Goal: Book appointment/travel/reservation

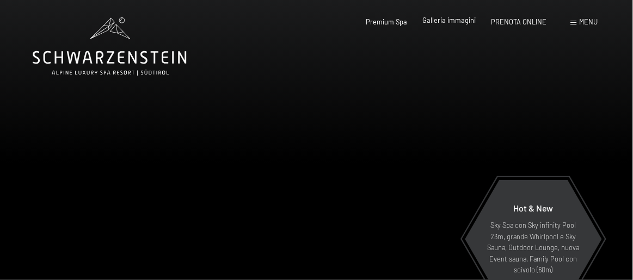
click at [454, 20] on span "Galleria immagini" at bounding box center [449, 20] width 53 height 9
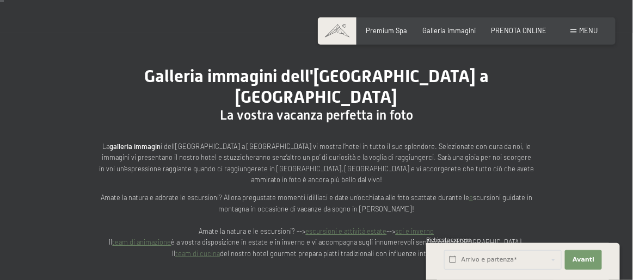
click at [602, 171] on div "Galleria immagini dell'hotel Schwarzenstein a Lutago La vostra vacanza perfetta…" at bounding box center [316, 162] width 633 height 258
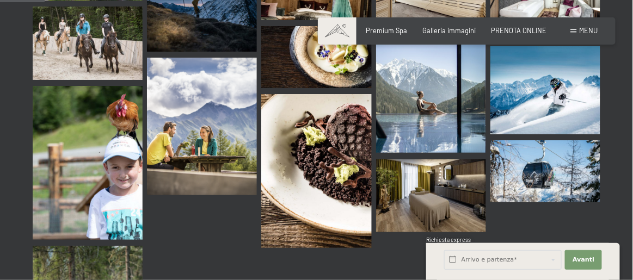
scroll to position [707, 0]
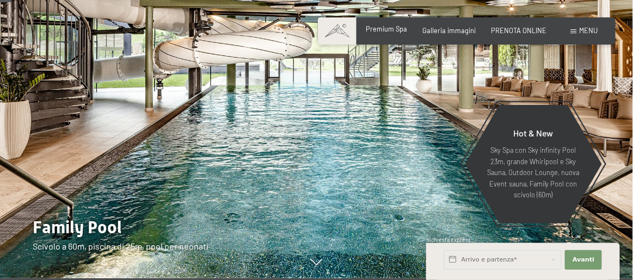
click at [393, 29] on span "Premium Spa" at bounding box center [386, 28] width 41 height 9
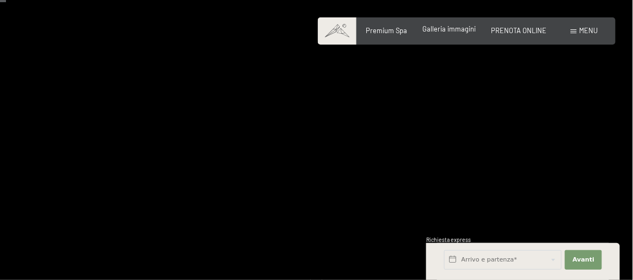
click at [449, 29] on span "Galleria immagini" at bounding box center [449, 28] width 53 height 9
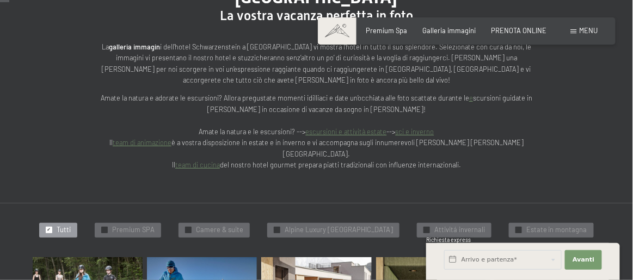
scroll to position [217, 0]
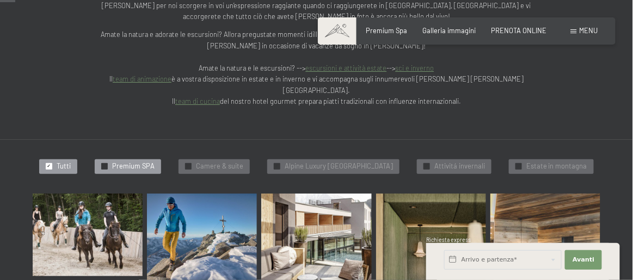
click at [126, 162] on span "Premium SPA" at bounding box center [133, 167] width 42 height 10
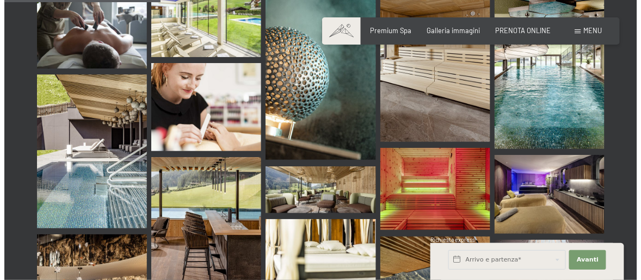
scroll to position [357, 0]
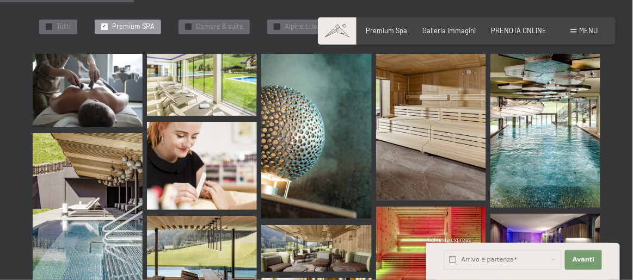
click at [595, 28] on span "Menu" at bounding box center [588, 30] width 18 height 9
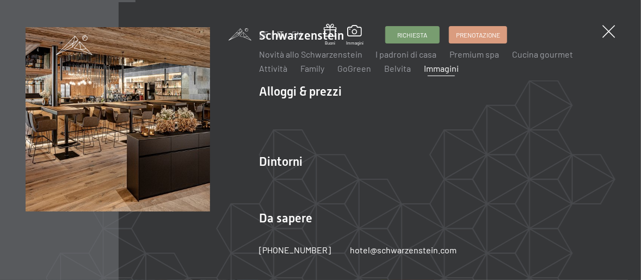
click at [617, 30] on div "DE IT EN Buoni Immagini Richiesta Prenotazione DE IT EN Schwarzenstein Novità a…" at bounding box center [320, 140] width 641 height 280
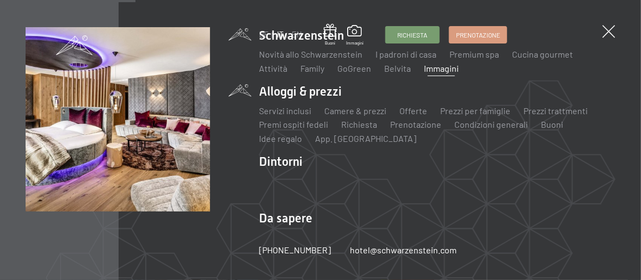
click at [274, 90] on li "Alloggi & prezzi Servizi inclusi Camere & prezzi Lista Offerte Lista Prezzi per…" at bounding box center [437, 113] width 356 height 61
click at [336, 111] on link "Camere & prezzi" at bounding box center [355, 111] width 62 height 10
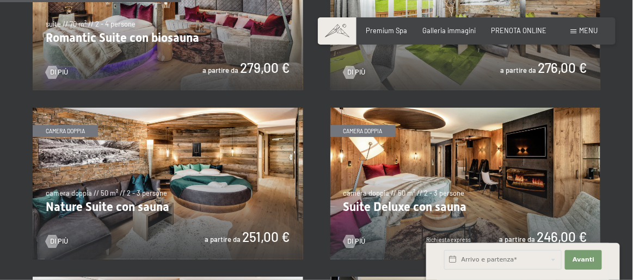
scroll to position [815, 0]
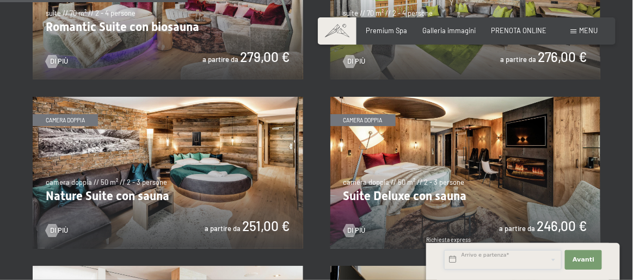
click at [494, 256] on input "text" at bounding box center [502, 260] width 117 height 20
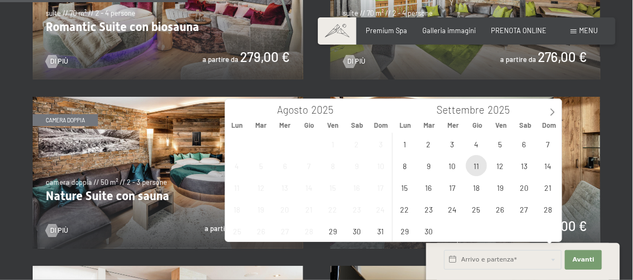
click at [478, 168] on span "11" at bounding box center [476, 165] width 21 height 21
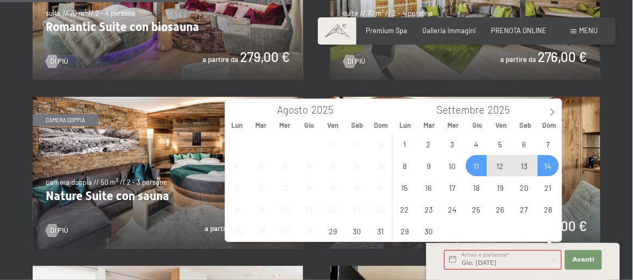
click at [543, 163] on span "14" at bounding box center [547, 165] width 21 height 21
type input "Gio. [DATE] - Dom. [DATE]"
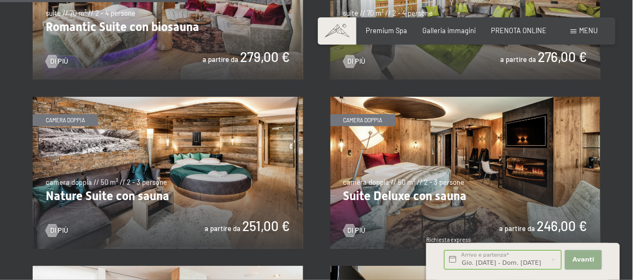
scroll to position [0, 0]
click at [586, 263] on span "Avanti" at bounding box center [583, 260] width 22 height 9
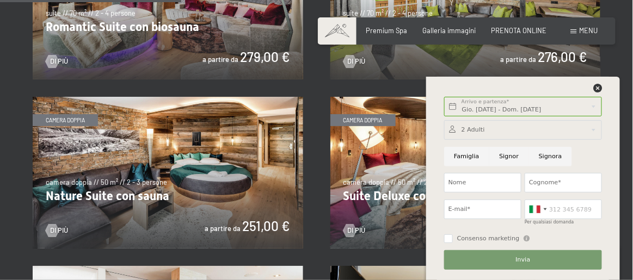
scroll to position [652, 0]
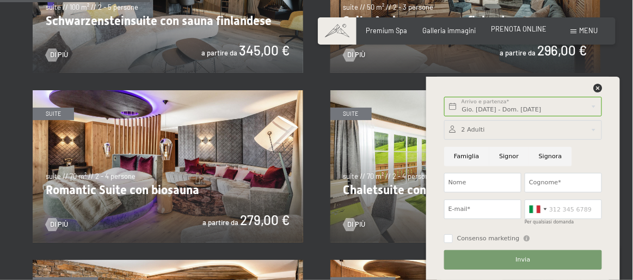
click at [531, 30] on span "PRENOTA ONLINE" at bounding box center [518, 28] width 55 height 9
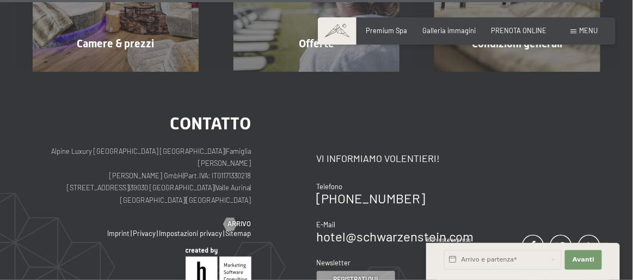
scroll to position [3728, 0]
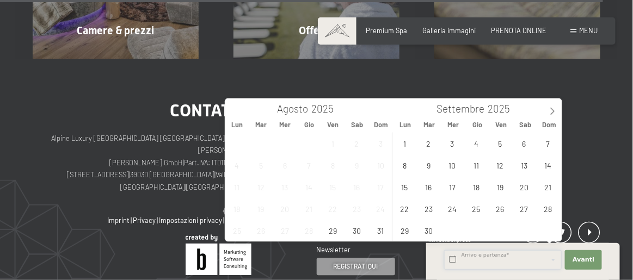
click at [454, 260] on input "text" at bounding box center [502, 260] width 117 height 20
click at [484, 166] on span "11" at bounding box center [476, 165] width 21 height 21
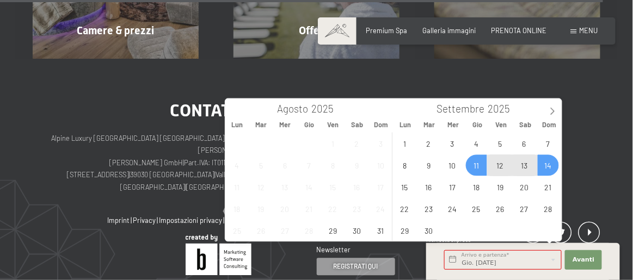
click at [557, 162] on span "14" at bounding box center [547, 165] width 21 height 21
type input "Gio. [DATE] - Dom. [DATE]"
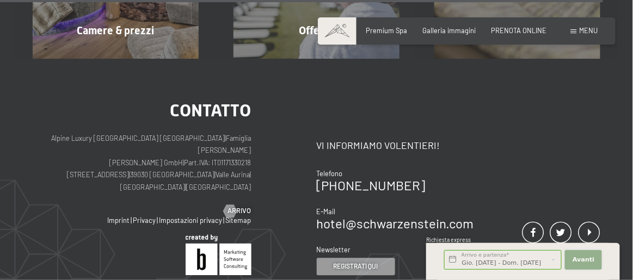
scroll to position [0, 0]
click at [585, 259] on span "Avanti" at bounding box center [583, 260] width 22 height 9
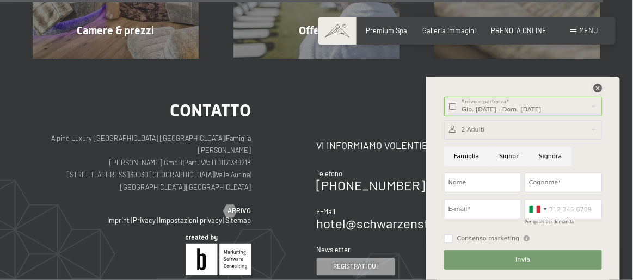
click at [596, 90] on icon at bounding box center [597, 88] width 9 height 9
